Goal: Navigation & Orientation: Locate item on page

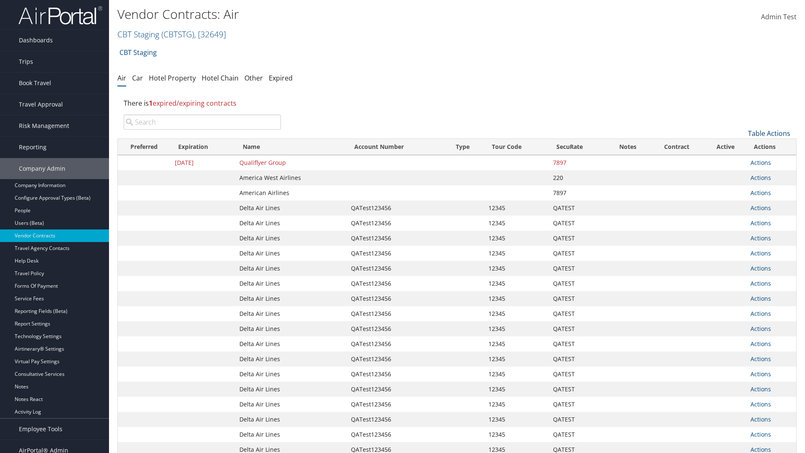
click at [769, 133] on link "Table Actions" at bounding box center [769, 133] width 42 height 9
click at [741, 189] on link "Page Length" at bounding box center [741, 189] width 110 height 14
click at [741, 176] on link "50" at bounding box center [741, 175] width 110 height 14
click at [769, 133] on link "Table Actions" at bounding box center [769, 133] width 42 height 9
click at [741, 189] on link "Page Length" at bounding box center [741, 189] width 110 height 14
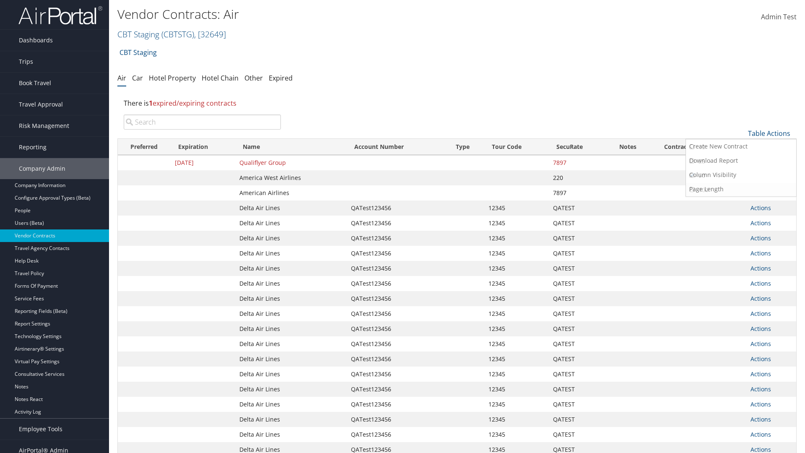
click at [741, 190] on link "100" at bounding box center [741, 190] width 110 height 14
click at [769, 133] on link "Table Actions" at bounding box center [769, 133] width 42 height 9
click at [741, 189] on link "Page Length" at bounding box center [741, 189] width 110 height 14
click at [741, 147] on link "10" at bounding box center [741, 147] width 110 height 14
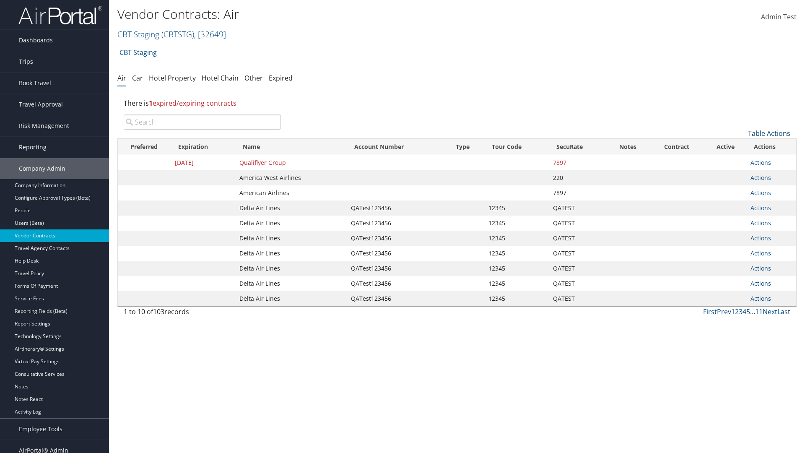
click at [769, 133] on link "Table Actions" at bounding box center [769, 133] width 42 height 9
click at [741, 189] on link "Page Length" at bounding box center [741, 189] width 110 height 14
click at [741, 161] on link "25" at bounding box center [741, 161] width 110 height 14
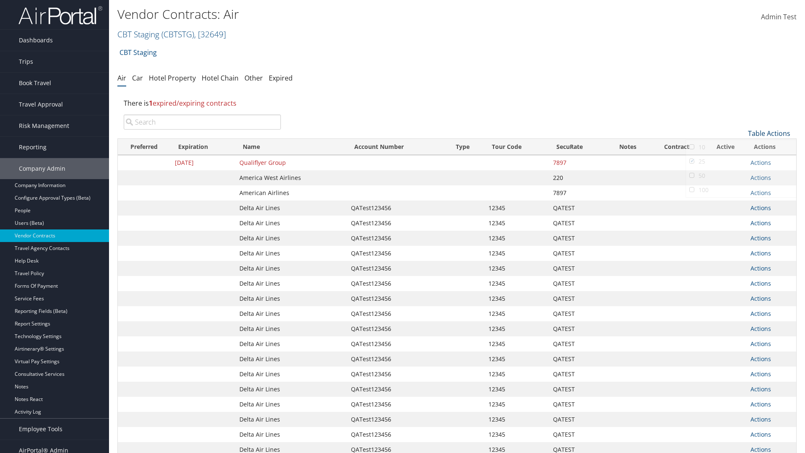
click at [769, 129] on link "Table Actions" at bounding box center [769, 133] width 42 height 9
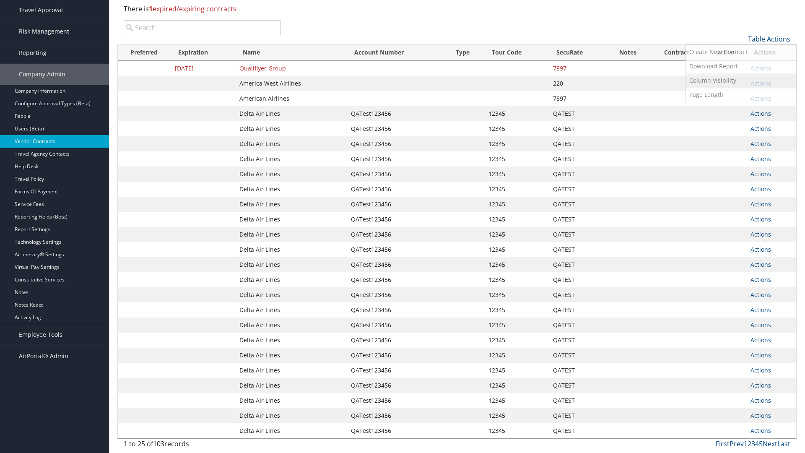
click at [741, 80] on link "Column Visibility" at bounding box center [741, 80] width 110 height 14
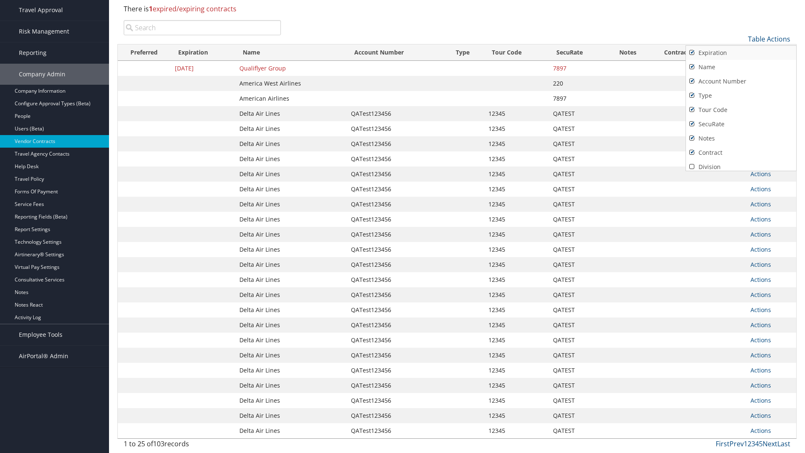
click at [741, 53] on link "Expiration" at bounding box center [741, 53] width 110 height 14
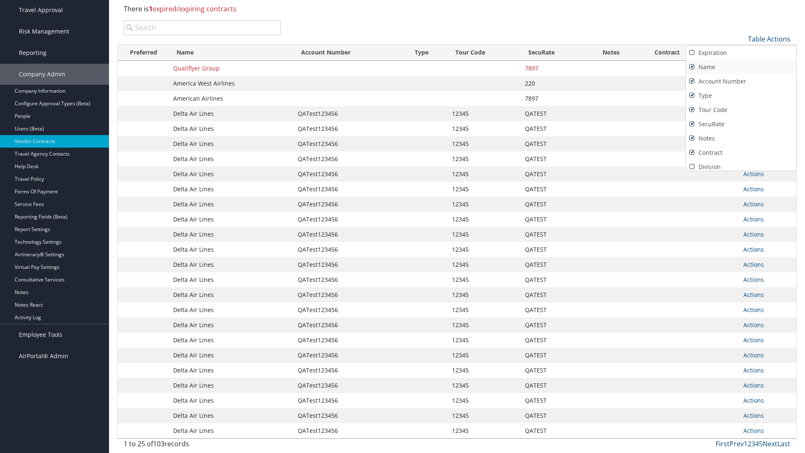
click at [741, 67] on link "Name" at bounding box center [741, 67] width 110 height 14
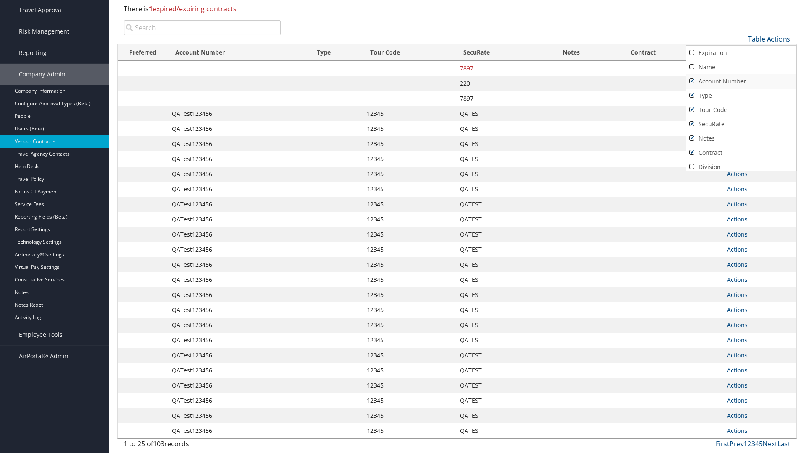
click at [741, 81] on link "Account Number" at bounding box center [741, 81] width 110 height 14
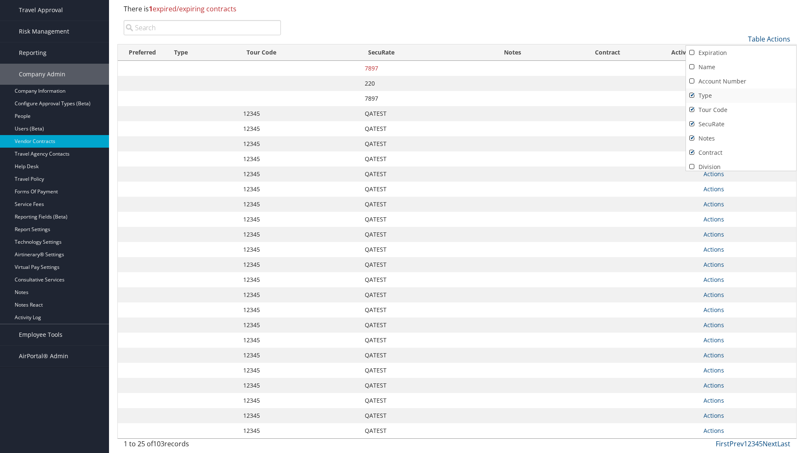
click at [741, 96] on link "Type" at bounding box center [741, 95] width 110 height 14
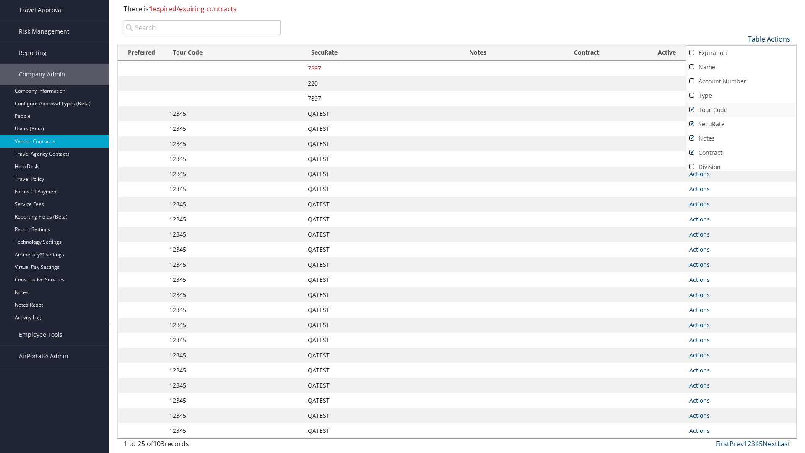
click at [741, 110] on link "Tour Code" at bounding box center [741, 110] width 110 height 14
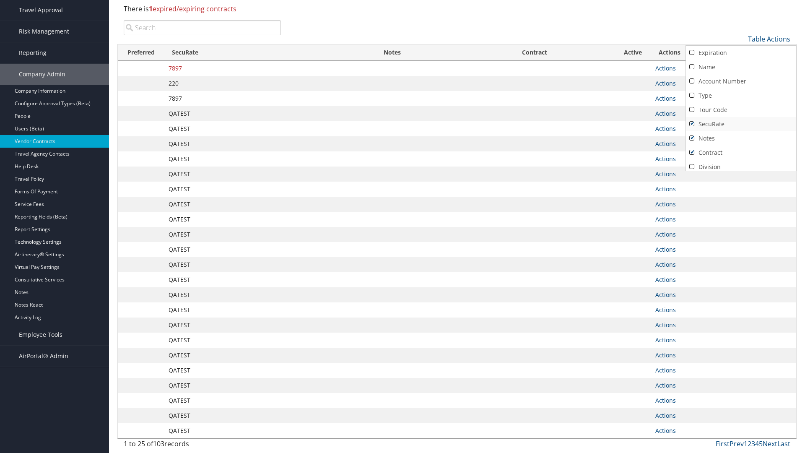
click at [741, 124] on link "SecuRate" at bounding box center [741, 124] width 110 height 14
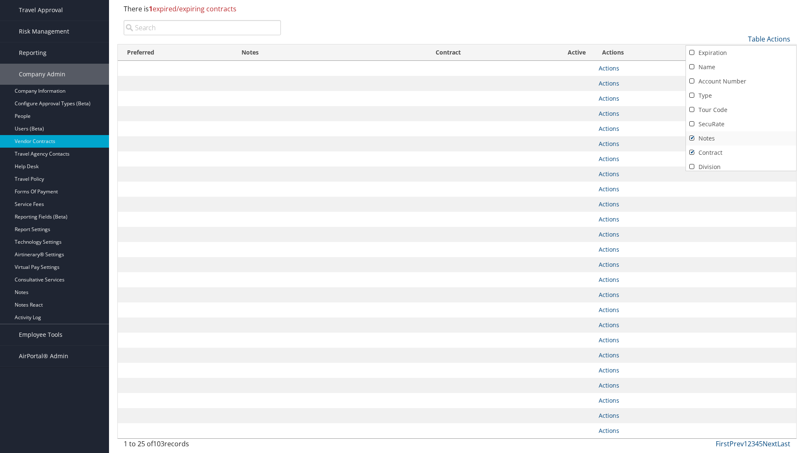
click at [741, 138] on link "Notes" at bounding box center [741, 138] width 110 height 14
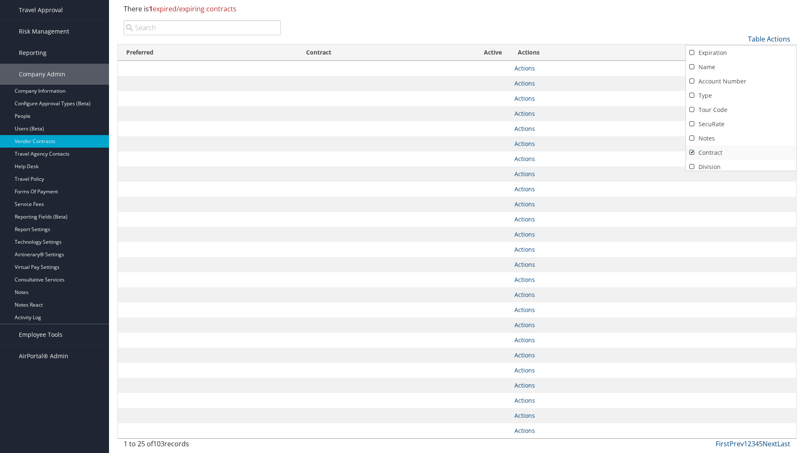
click at [741, 153] on link "Contract" at bounding box center [741, 152] width 110 height 14
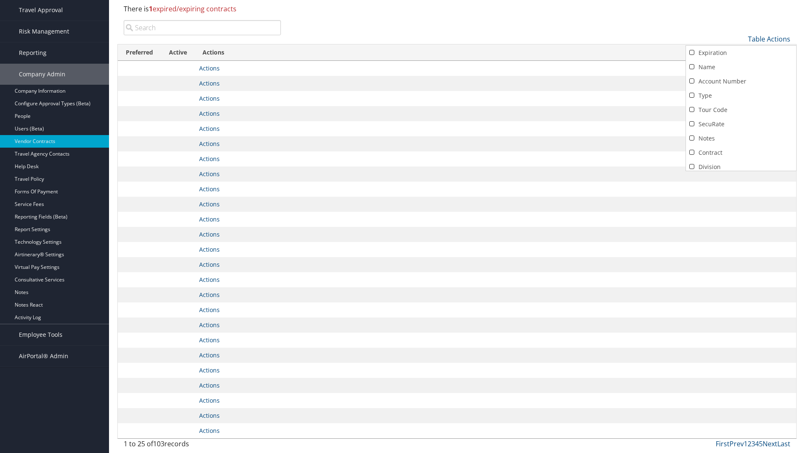
click at [741, 174] on link "Active" at bounding box center [741, 181] width 110 height 14
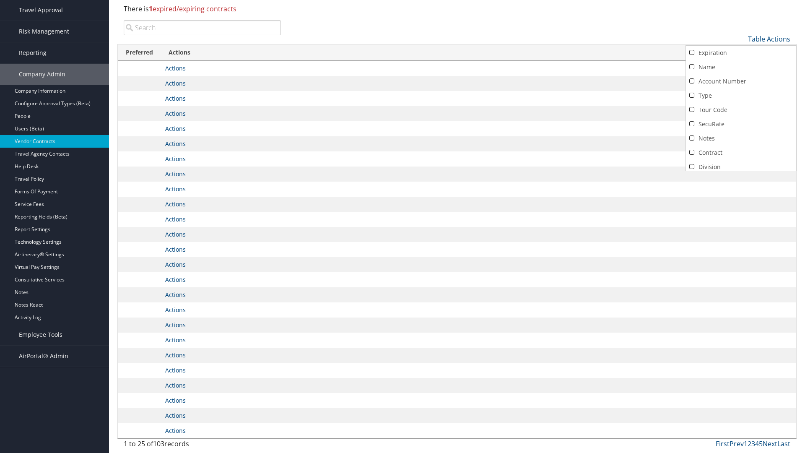
scroll to position [73, 0]
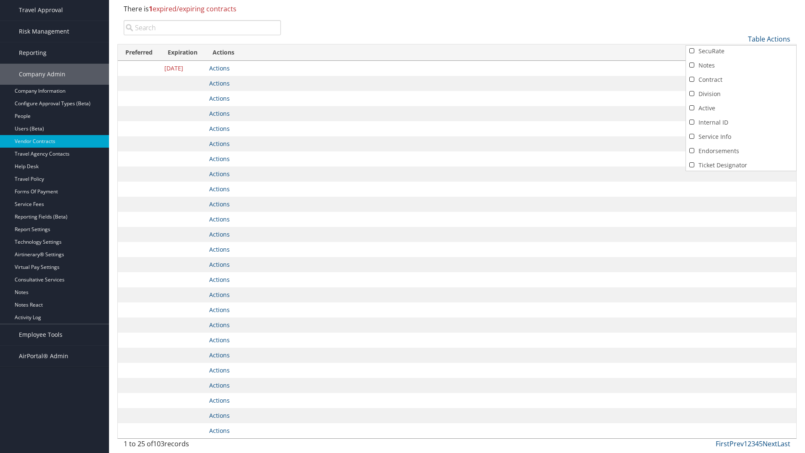
scroll to position [0, 0]
click at [741, 67] on link "Name" at bounding box center [741, 67] width 110 height 14
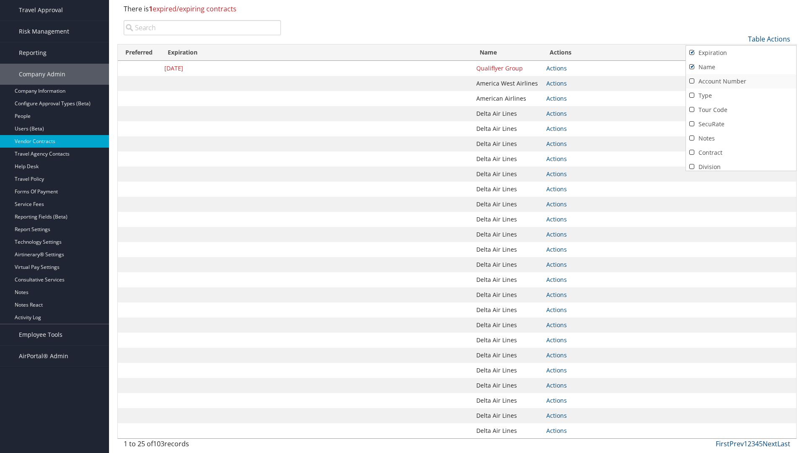
click at [741, 81] on link "Account Number" at bounding box center [741, 81] width 110 height 14
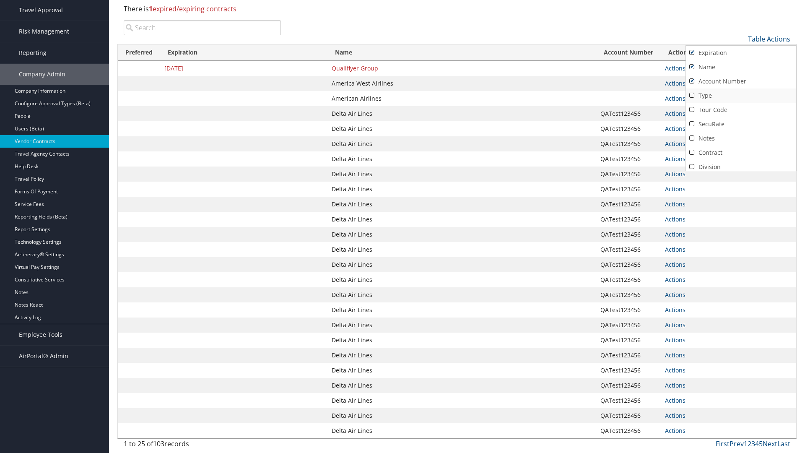
click at [741, 96] on link "Type" at bounding box center [741, 95] width 110 height 14
